Goal: Task Accomplishment & Management: Manage account settings

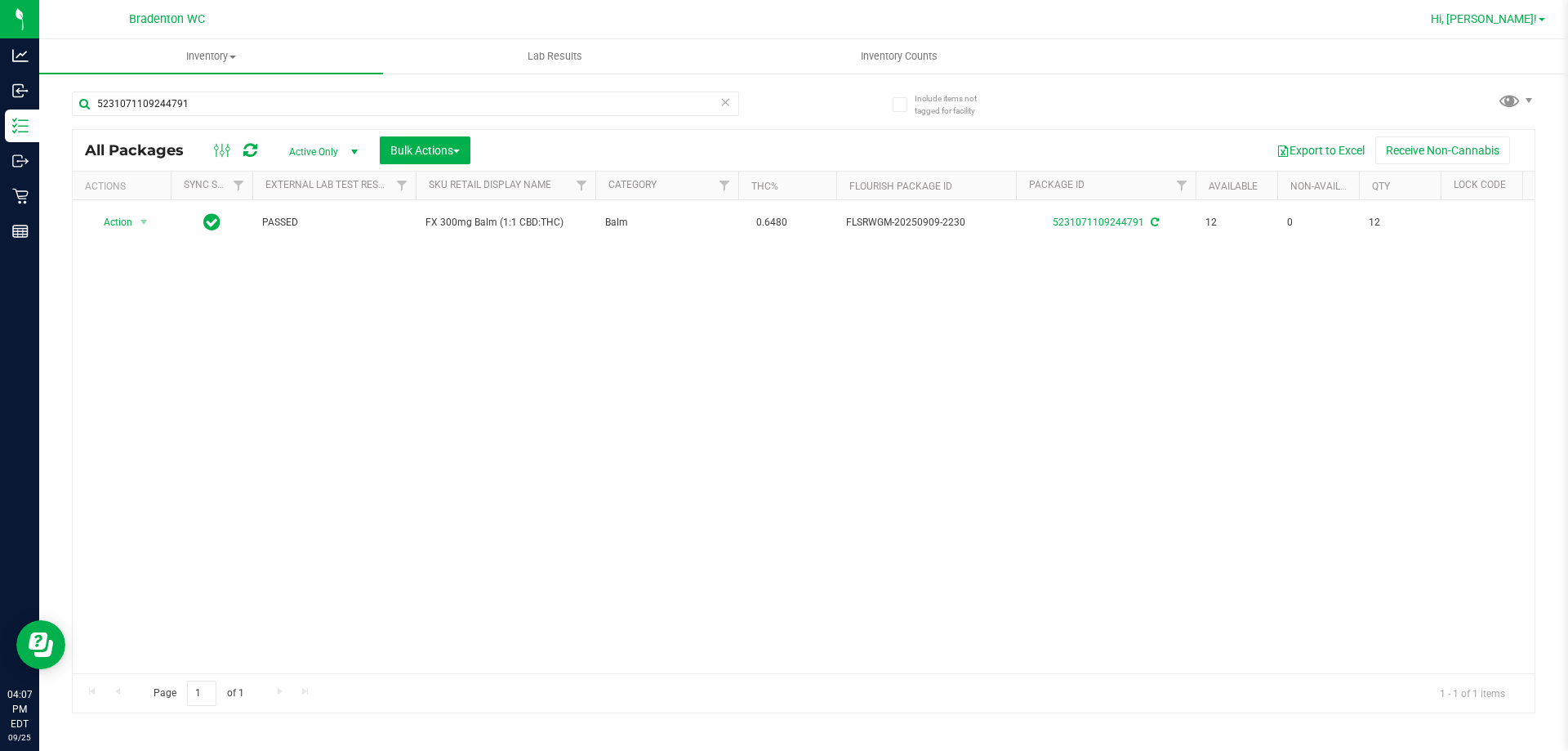
click at [1513, 14] on span "Hi, [PERSON_NAME]!" at bounding box center [1484, 19] width 106 height 13
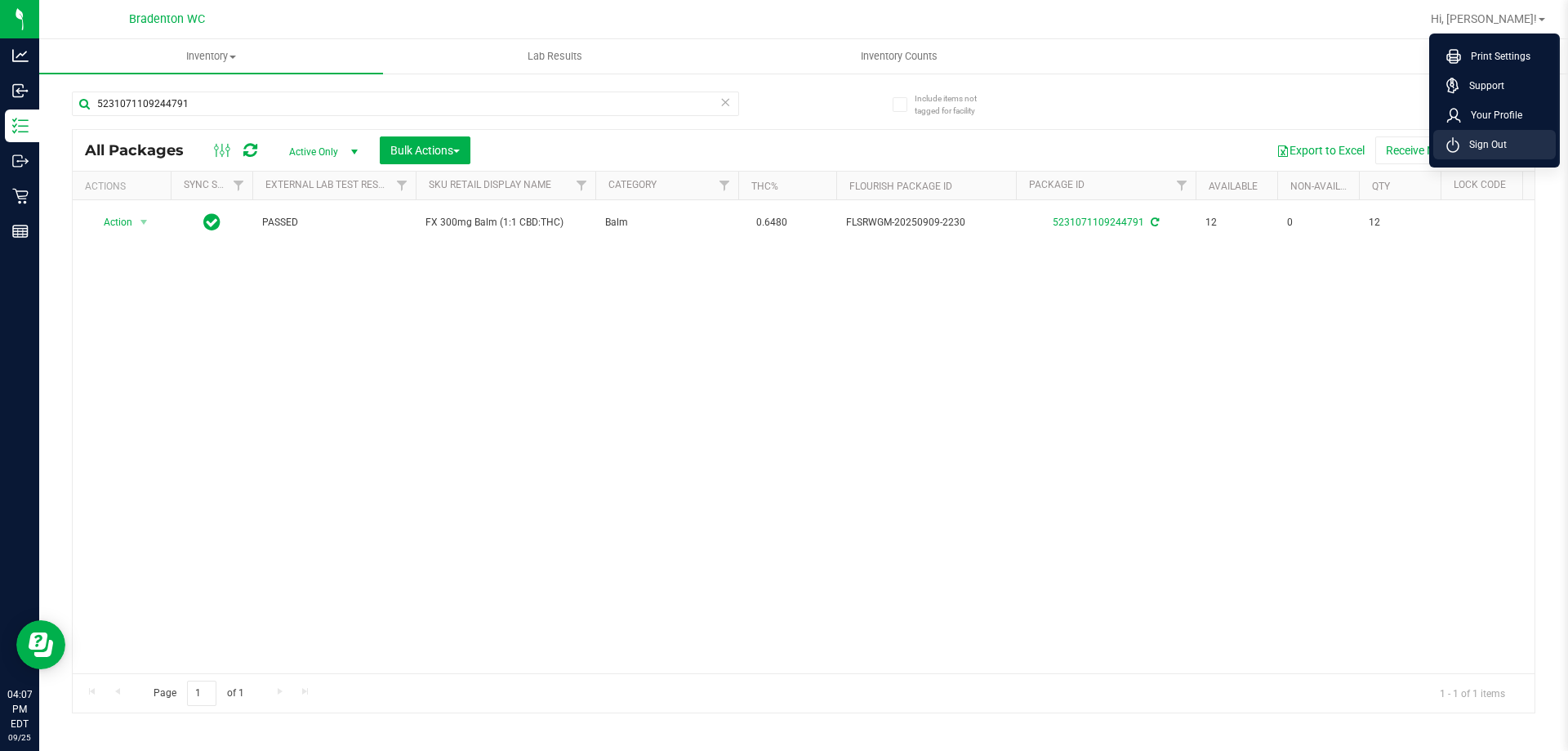
click at [1485, 148] on span "Sign Out" at bounding box center [1483, 145] width 47 height 17
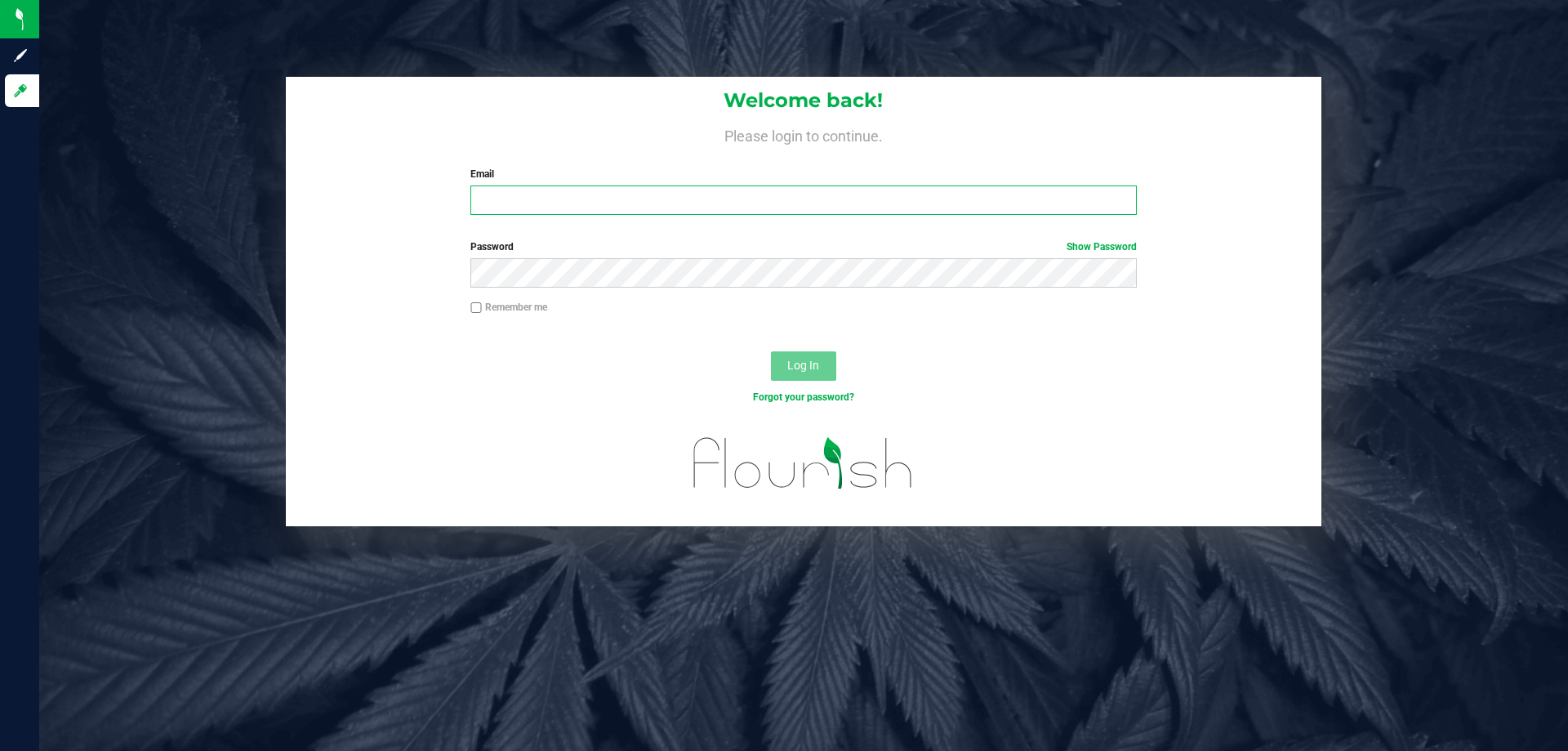
click at [1025, 190] on input "Email" at bounding box center [803, 201] width 666 height 30
click at [628, 206] on input "Email" at bounding box center [803, 201] width 666 height 30
type input "[EMAIL_ADDRESS][DOMAIN_NAME]"
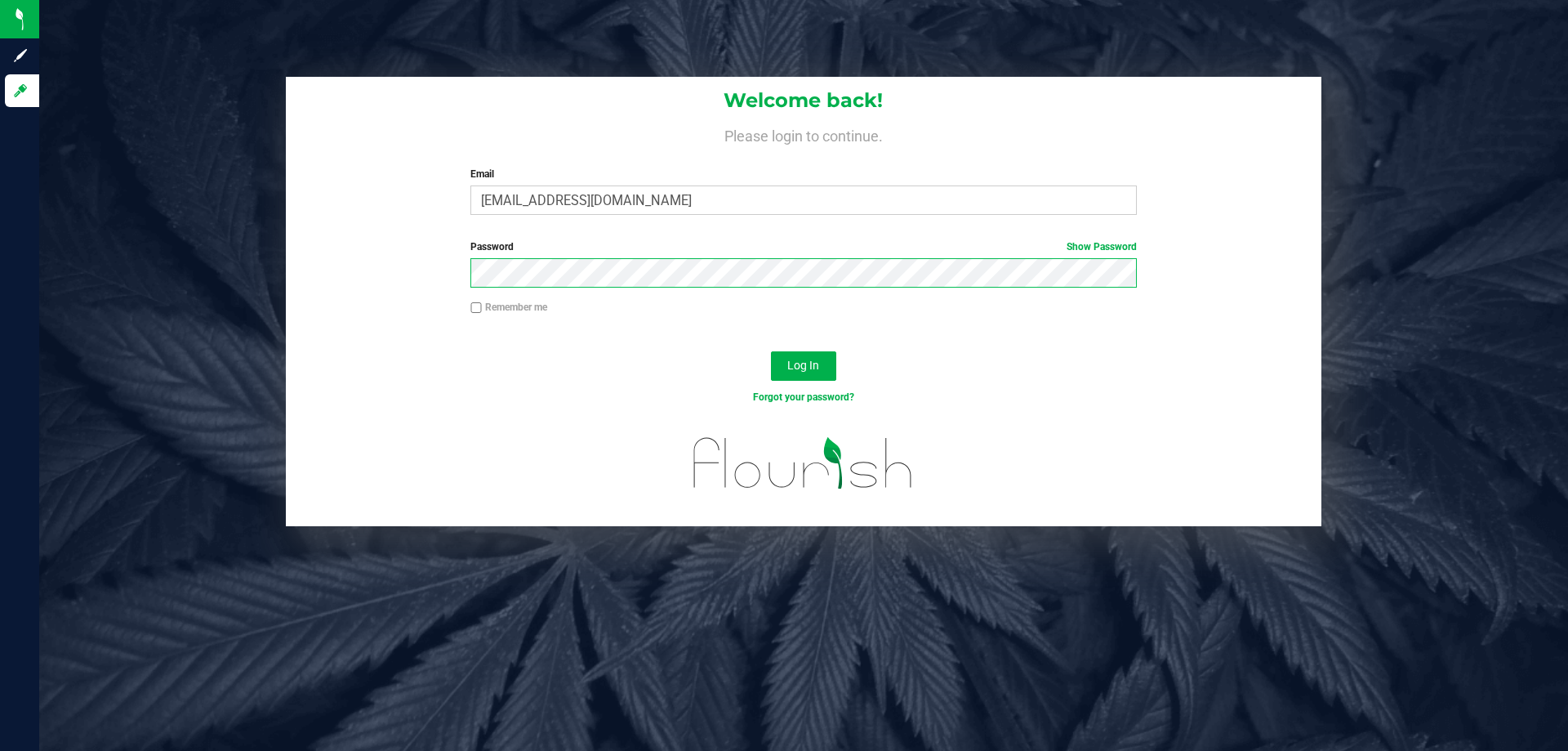
click at [771, 351] on button "Log In" at bounding box center [804, 366] width 65 height 30
